Goal: Use online tool/utility: Utilize a website feature to perform a specific function

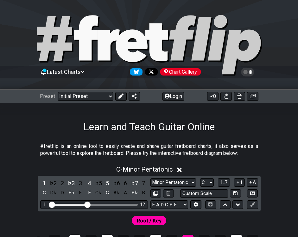
click at [177, 176] on div "1 ♭2 2 ♭3 3 4 ♭5 5 ♭6 6 ♭7 7 C D♭ D E♭ E F G♭ G A♭ A B♭ B Minor Pentatonic Clic…" at bounding box center [149, 194] width 223 height 36
click at [177, 180] on select "Minor Pentatonic Click to edit Minor Pentatonic Major Pentatonic Minor Blues Ma…" at bounding box center [173, 183] width 46 height 9
click at [248, 169] on div "C - Minor Pentatonic" at bounding box center [149, 168] width 298 height 12
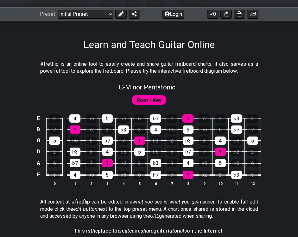
scroll to position [63, 0]
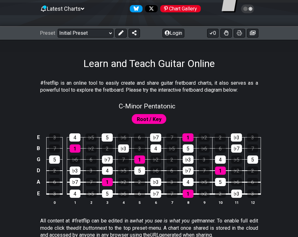
click at [156, 102] on div "C - Minor Pentatonic" at bounding box center [147, 104] width 57 height 11
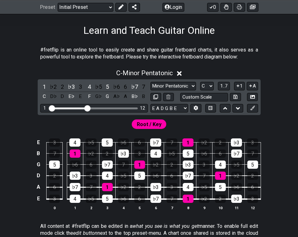
scroll to position [95, 0]
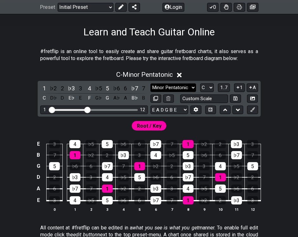
click at [184, 89] on select "Minor Pentatonic Click to edit Minor Pentatonic Major Pentatonic Minor Blues Ma…" at bounding box center [173, 88] width 46 height 9
click at [217, 88] on div "Minor Pentatonic Click to edit Minor Pentatonic Major Pentatonic Minor Blues Ma…" at bounding box center [204, 88] width 108 height 9
click at [212, 88] on select "A♭ A A♯ B♭ B C C♯ D♭ D D♯ E♭ E F F♯ G♭ G G♯" at bounding box center [207, 88] width 14 height 9
select select "A"
click at [200, 84] on select "A♭ A A♯ B♭ B C C♯ D♭ D D♯ E♭ E F F♯ G♭ G G♯" at bounding box center [207, 88] width 14 height 9
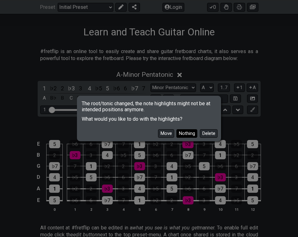
click at [188, 135] on button "Nothing" at bounding box center [186, 133] width 21 height 9
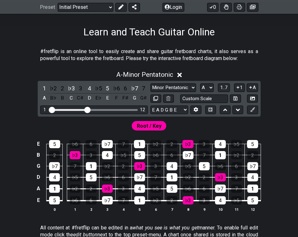
click at [165, 127] on div "Root / Key" at bounding box center [149, 125] width 35 height 9
click at [160, 127] on span "Root / Key" at bounding box center [149, 126] width 25 height 9
click at [151, 128] on span "Root / Key" at bounding box center [149, 126] width 25 height 9
click at [252, 87] on icon at bounding box center [251, 87] width 6 height 5
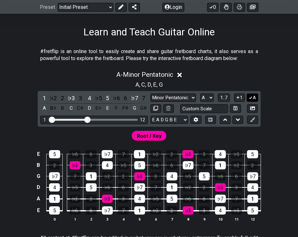
click at [254, 98] on button "A" at bounding box center [252, 98] width 11 height 9
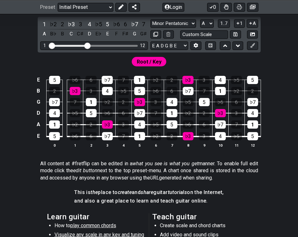
scroll to position [83, 0]
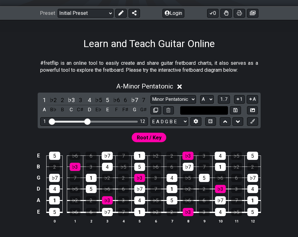
click at [215, 110] on input "text" at bounding box center [204, 110] width 48 height 9
type input "Custom Scale"
click at [269, 117] on div "A - Minor Pentatonic 1 ♭2 2 ♭3 3 4 ♭5 5 ♭6 6 ♭7 7 A B♭ B C C♯ D E♭ E F F♯ G G♯ …" at bounding box center [149, 156] width 298 height 154
click at [223, 120] on button at bounding box center [225, 121] width 11 height 9
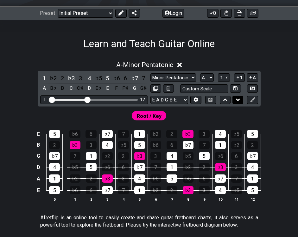
click at [237, 99] on icon at bounding box center [238, 100] width 4 height 6
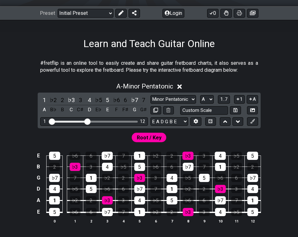
click at [94, 121] on div "Visible fret range" at bounding box center [94, 122] width 88 height 2
click at [102, 121] on div "Visible fret range" at bounding box center [94, 122] width 88 height 2
drag, startPoint x: 88, startPoint y: 121, endPoint x: 92, endPoint y: 121, distance: 4.2
click at [92, 121] on input "Visible fret range" at bounding box center [94, 121] width 90 height 0
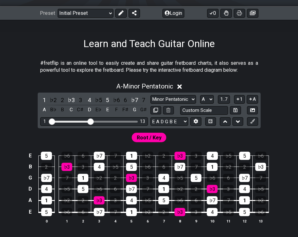
click at [98, 121] on div "Visible fret range" at bounding box center [94, 122] width 88 height 2
click at [98, 122] on div "Visible fret range" at bounding box center [94, 122] width 88 height 2
click at [225, 97] on span "1..7" at bounding box center [224, 100] width 8 height 6
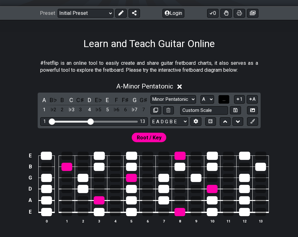
click at [224, 96] on button "..." at bounding box center [223, 99] width 11 height 9
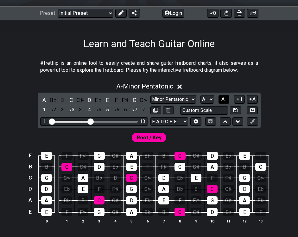
click at [224, 96] on button "A.." at bounding box center [223, 99] width 11 height 9
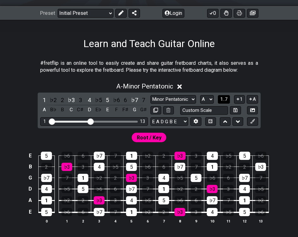
click at [224, 96] on button "1..7" at bounding box center [224, 99] width 12 height 9
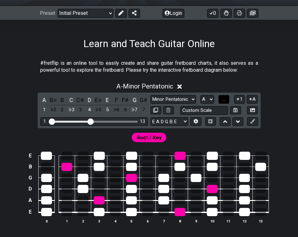
click at [224, 96] on button "..." at bounding box center [223, 99] width 11 height 9
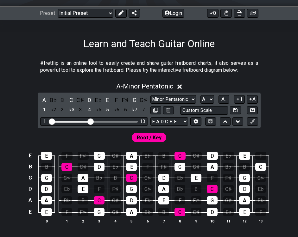
click at [268, 68] on section "#fretflip is an online tool to easily create and share guitar fretboard charts,…" at bounding box center [149, 68] width 298 height 22
